Goal: Task Accomplishment & Management: Use online tool/utility

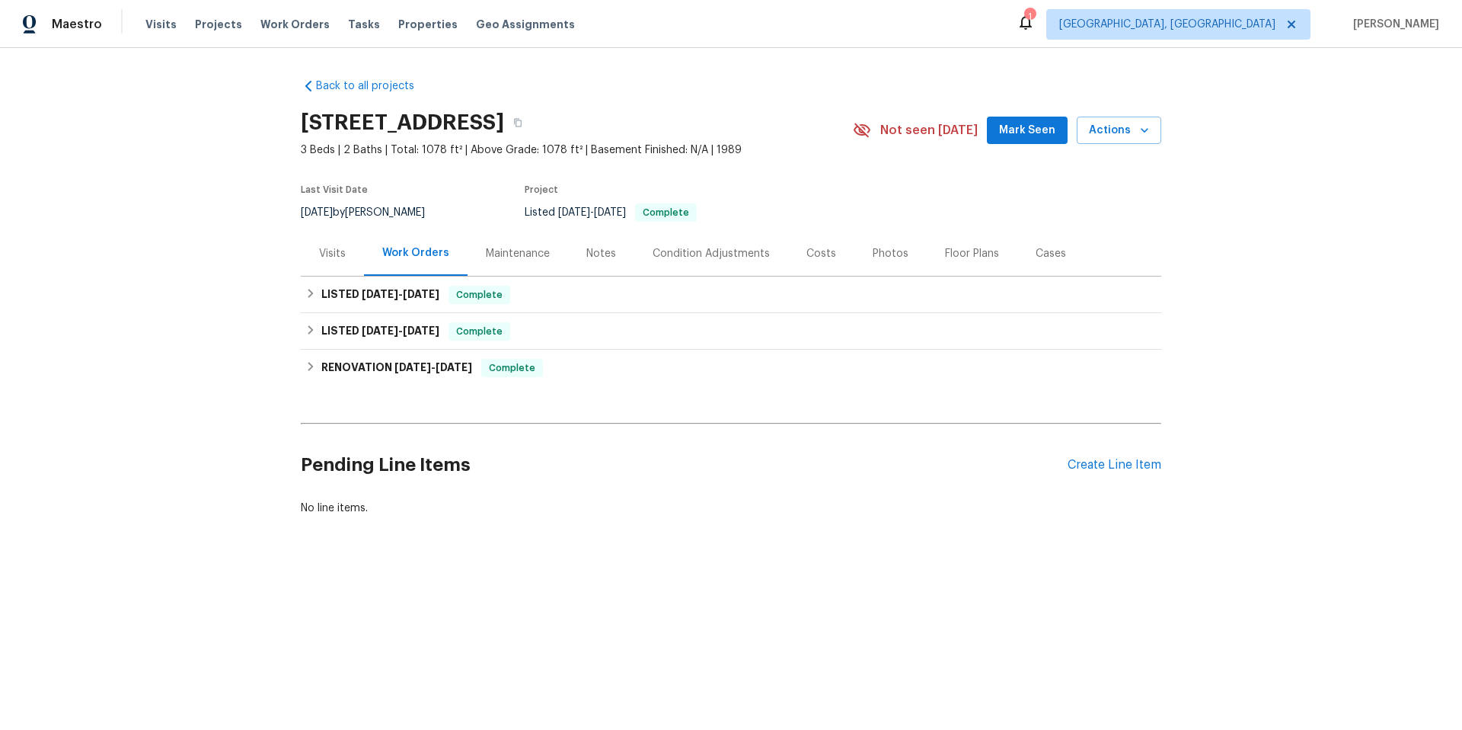
click at [321, 255] on div "Visits" at bounding box center [332, 253] width 27 height 15
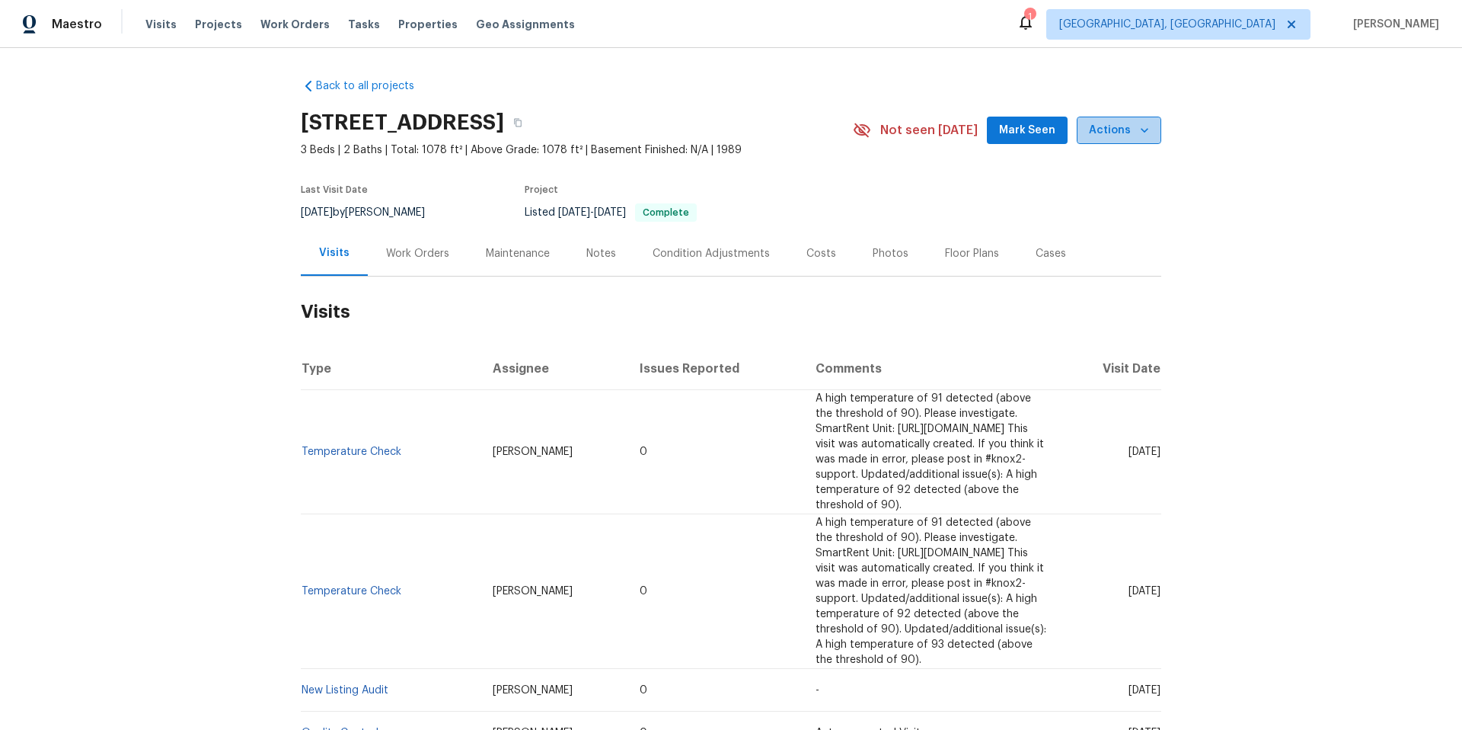
click at [1127, 138] on span "Actions" at bounding box center [1119, 130] width 60 height 19
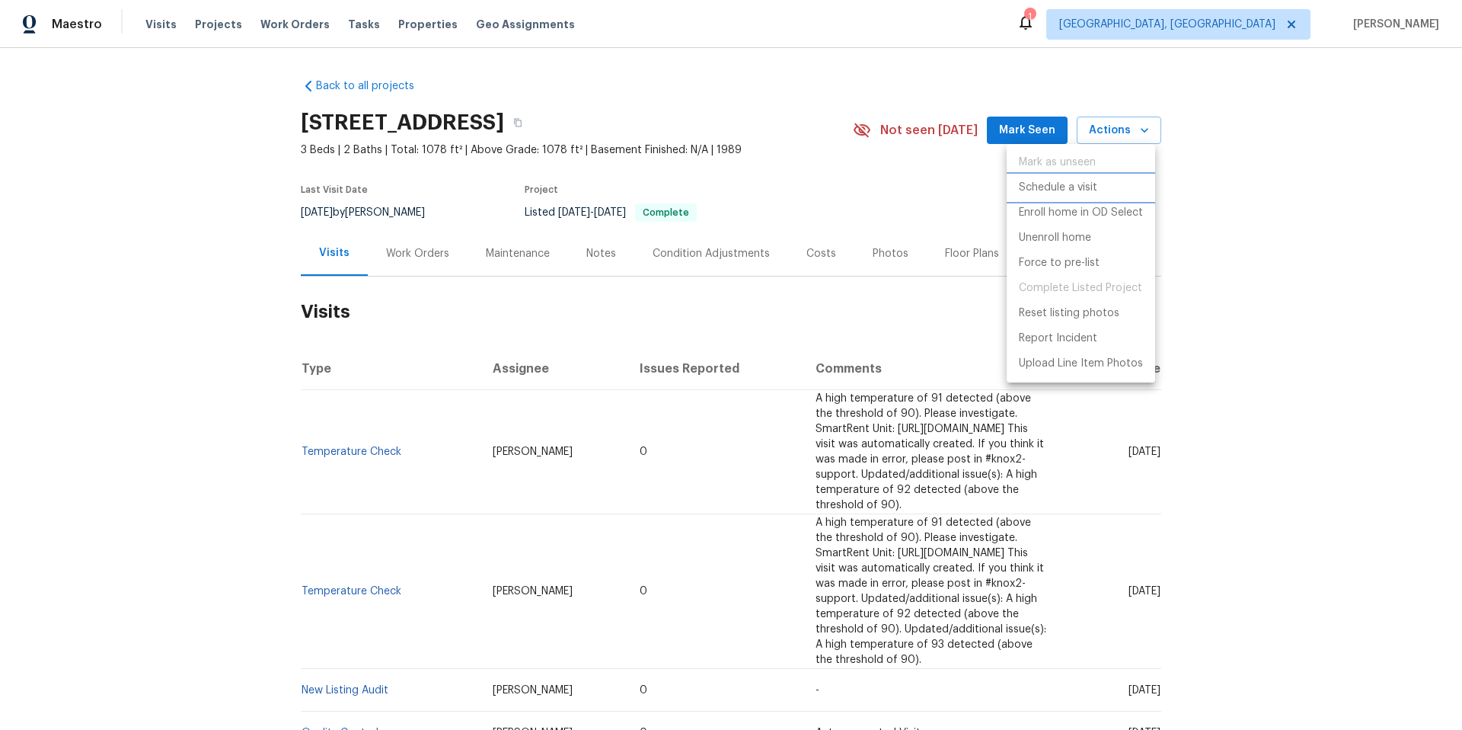
click at [1089, 182] on p "Schedule a visit" at bounding box center [1058, 188] width 78 height 16
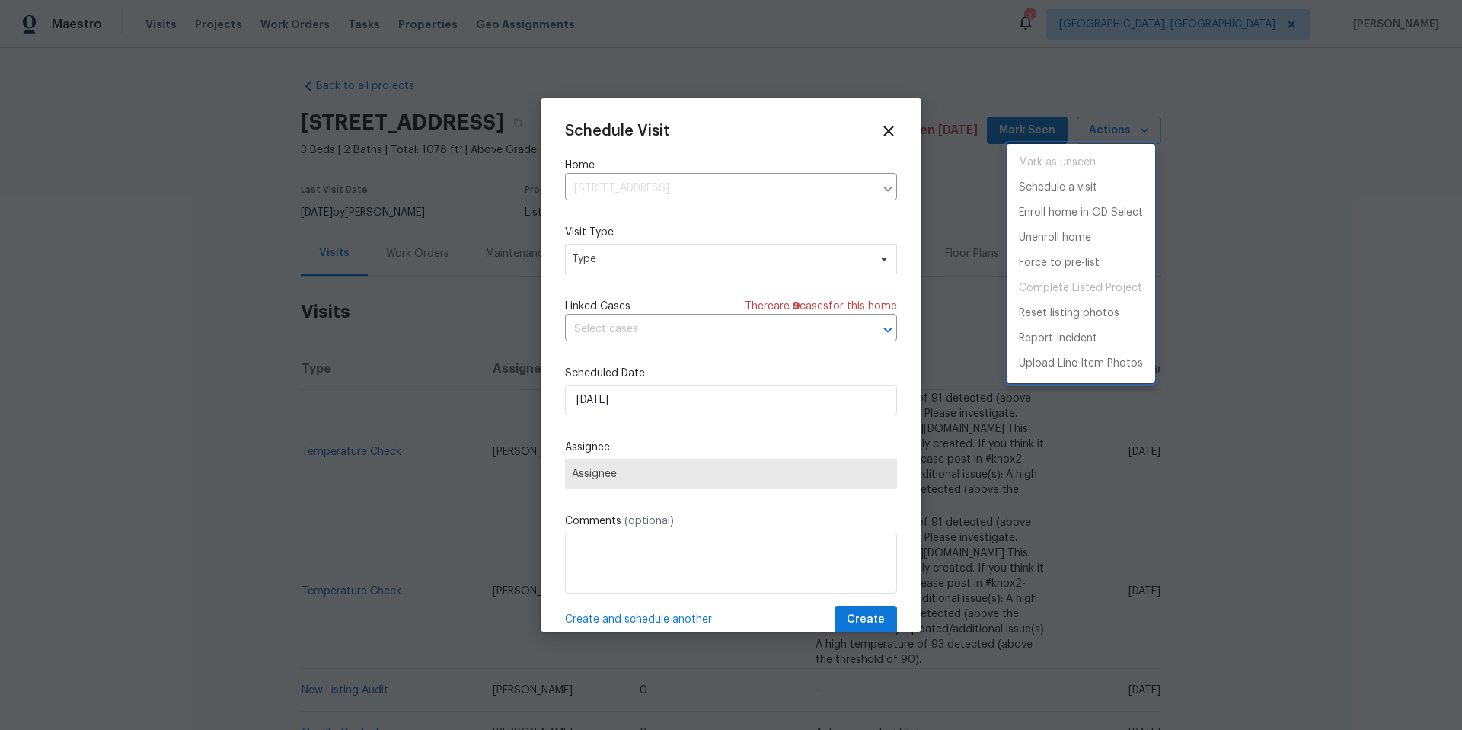
click at [836, 251] on div at bounding box center [731, 365] width 1462 height 730
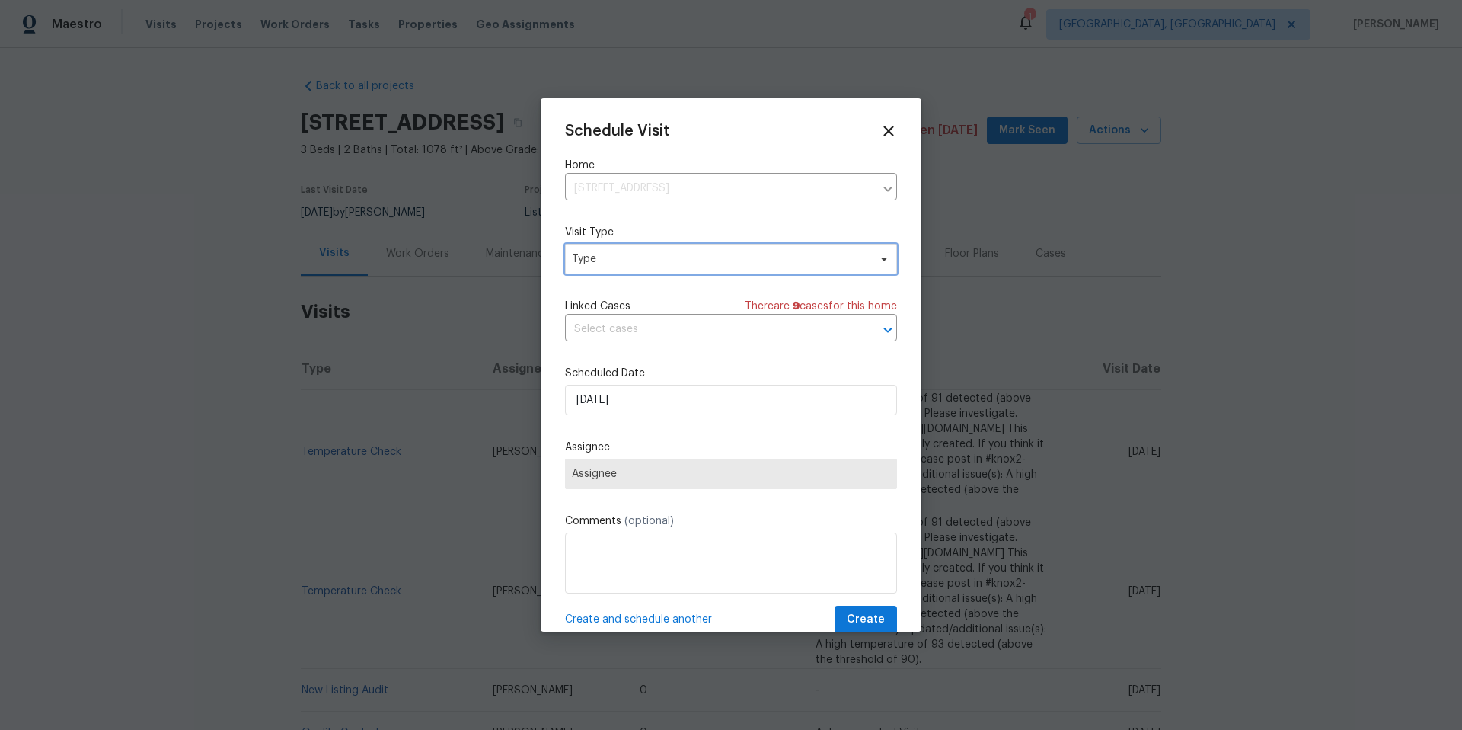
click at [815, 255] on span "Type" at bounding box center [720, 258] width 296 height 15
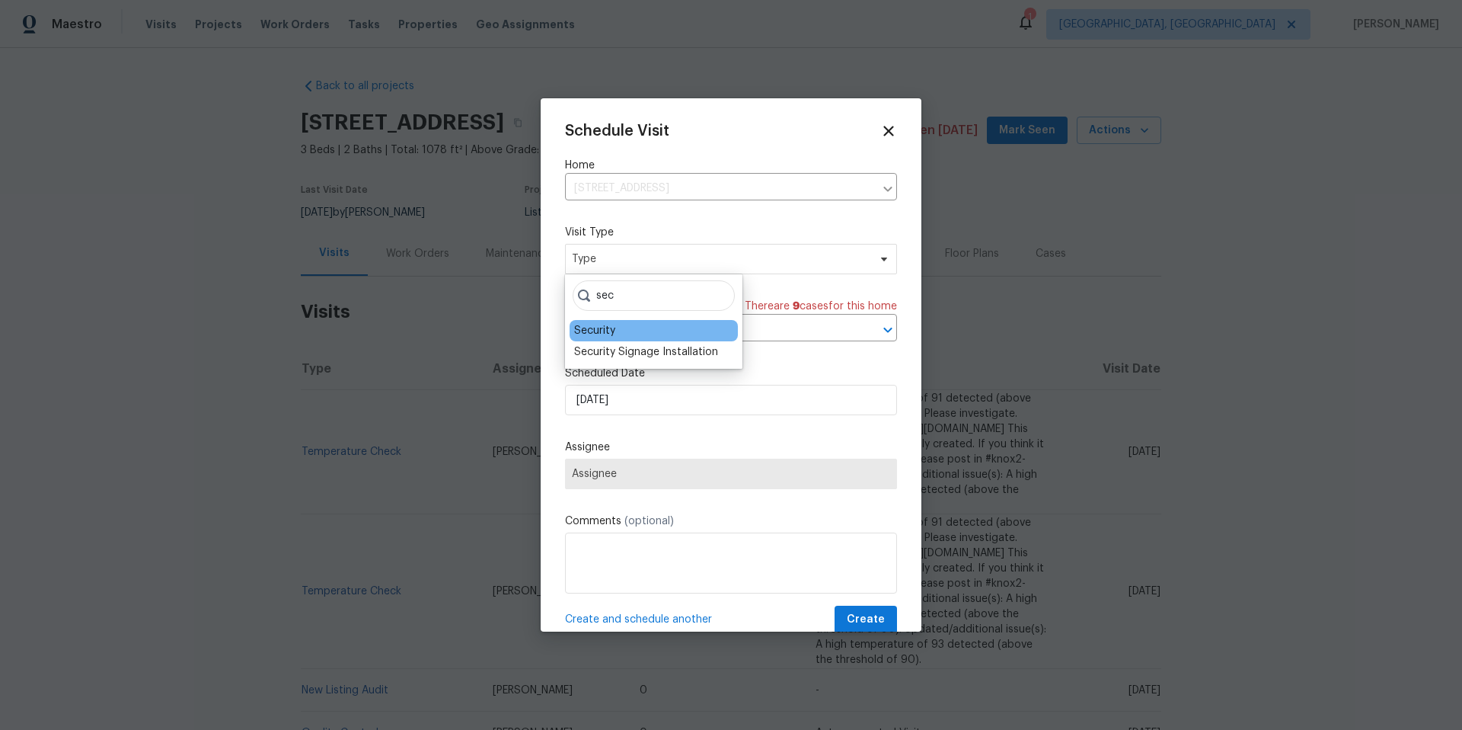
type input "sec"
click at [640, 334] on div "Security" at bounding box center [654, 330] width 168 height 21
click at [606, 334] on div "Security" at bounding box center [594, 330] width 41 height 15
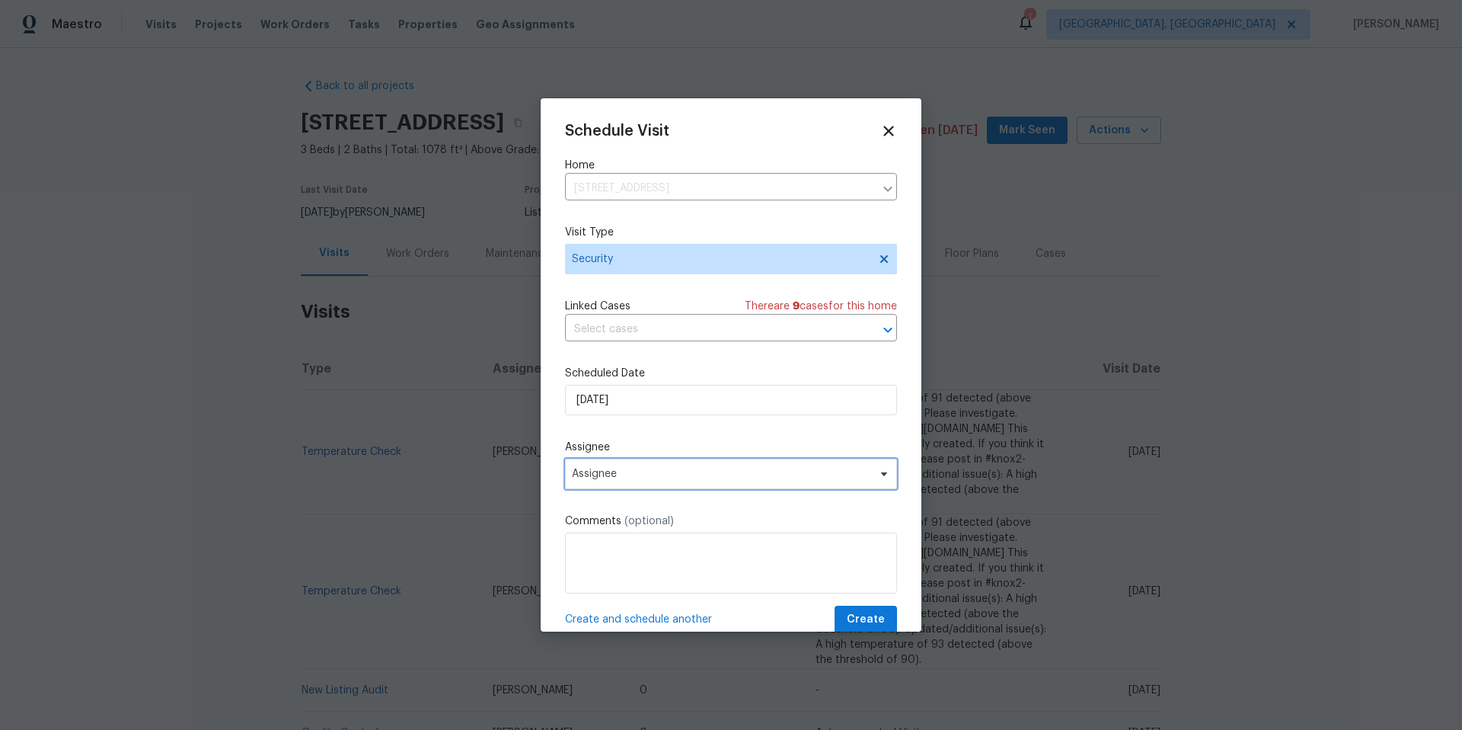
click at [692, 487] on span "Assignee" at bounding box center [731, 474] width 332 height 30
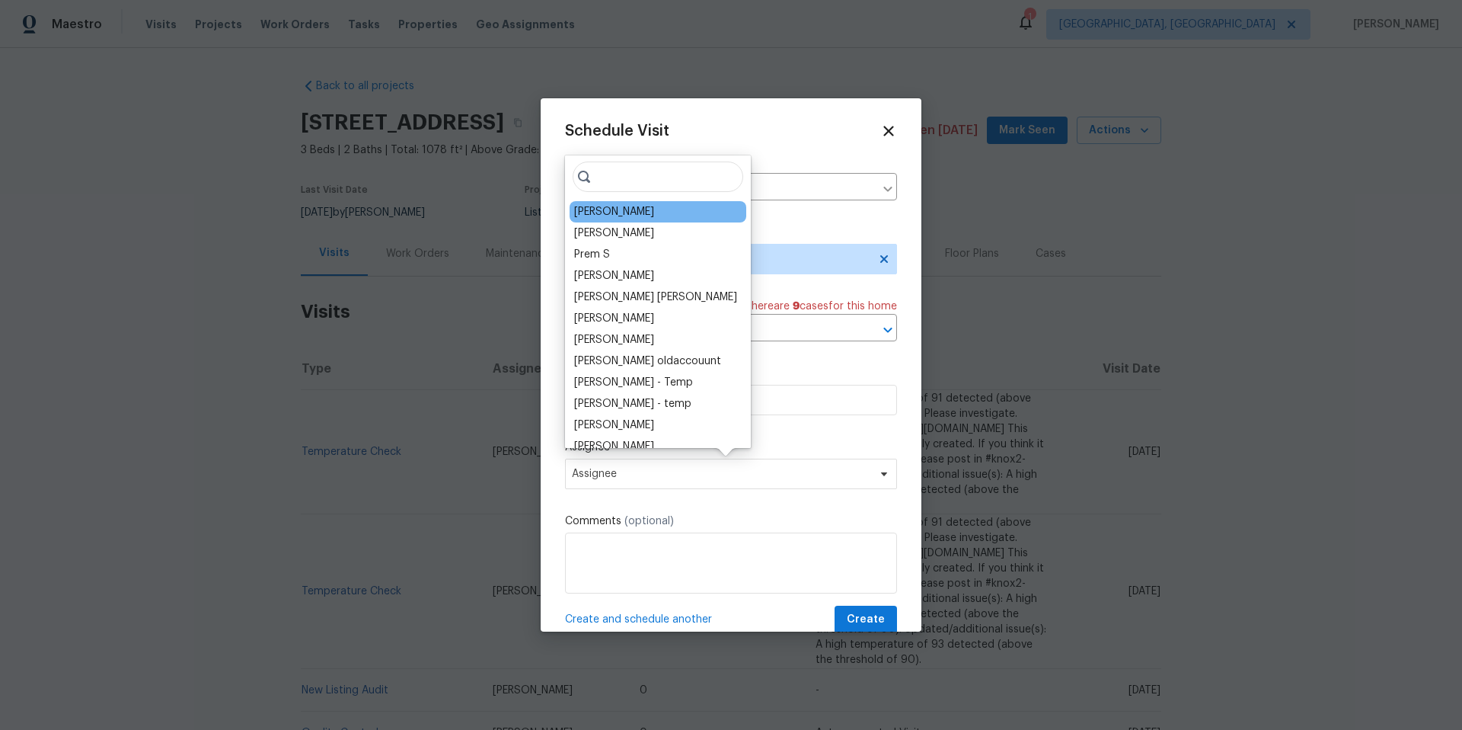
click at [644, 216] on div "[PERSON_NAME]" at bounding box center [658, 211] width 177 height 21
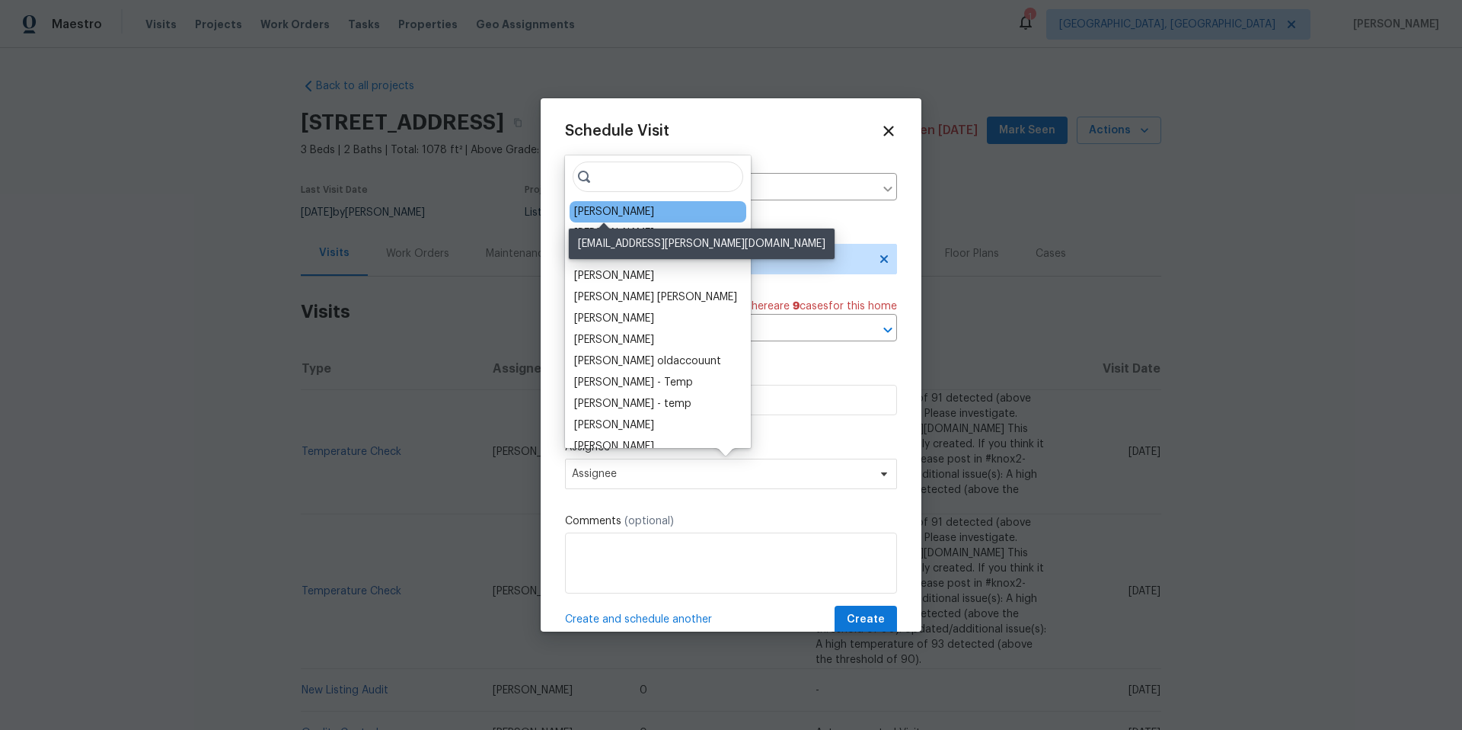
click at [615, 204] on div "[PERSON_NAME]" at bounding box center [614, 211] width 80 height 15
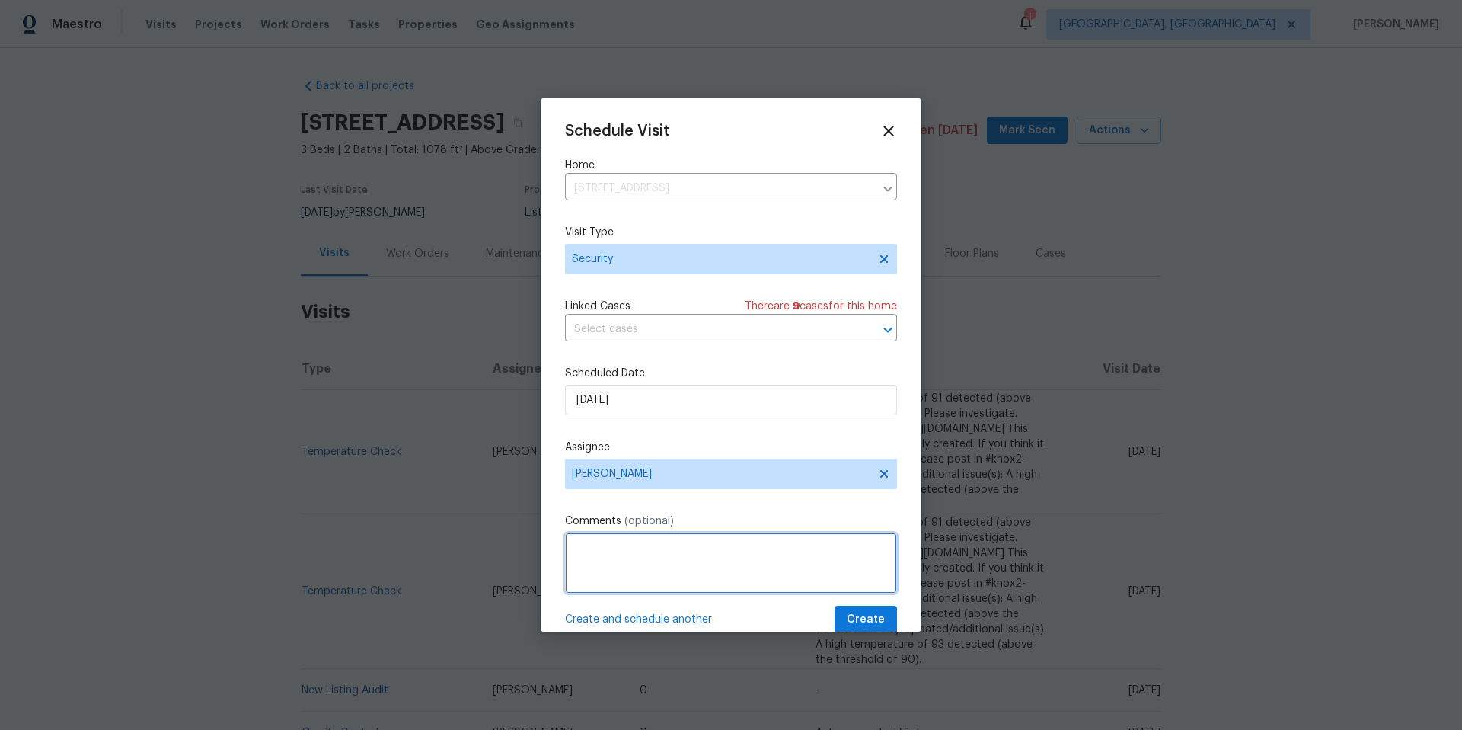
click at [627, 584] on textarea at bounding box center [731, 562] width 332 height 61
type textarea "T"
type textarea "O"
type textarea "Please repair the jammed front door lock. Rental scam victims are accessing the…"
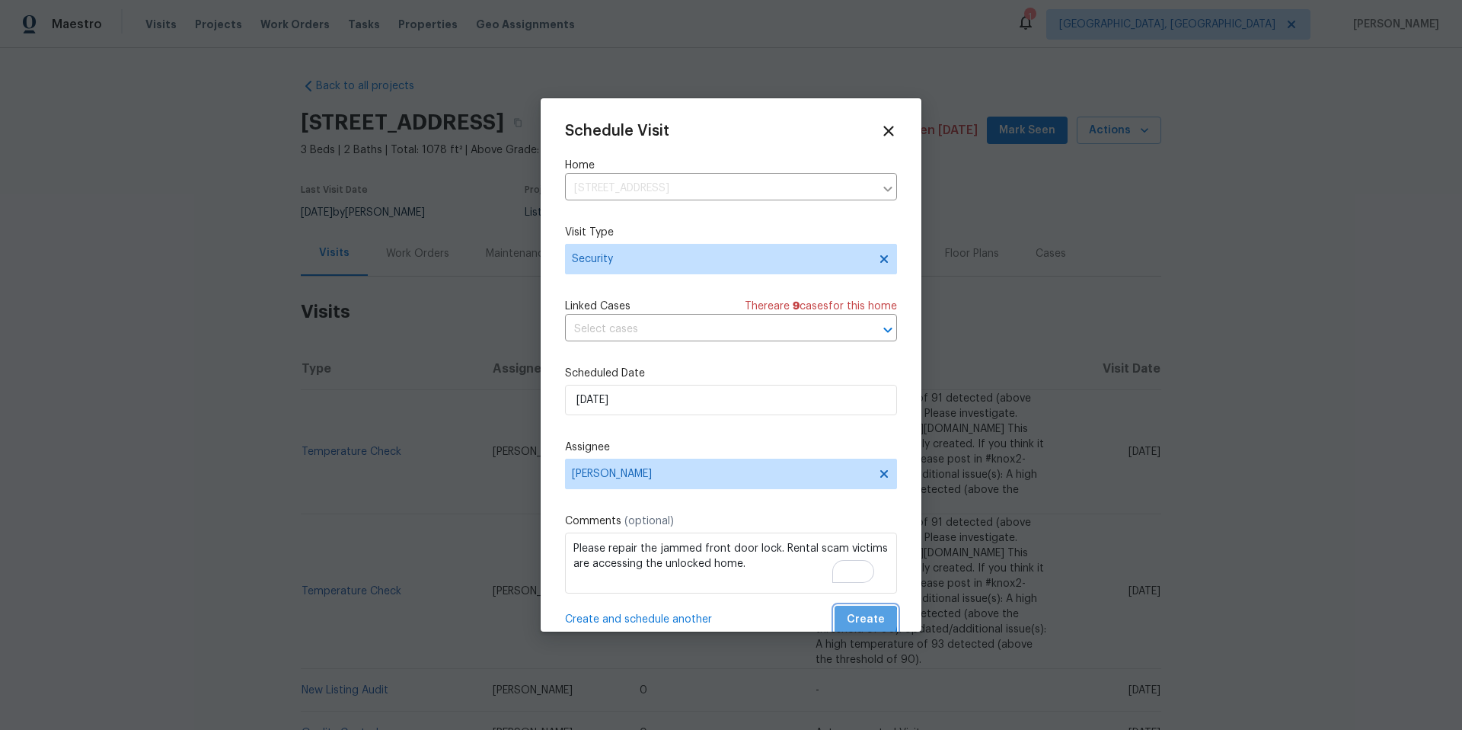
click at [850, 618] on span "Create" at bounding box center [866, 619] width 38 height 19
